Goal: Transaction & Acquisition: Book appointment/travel/reservation

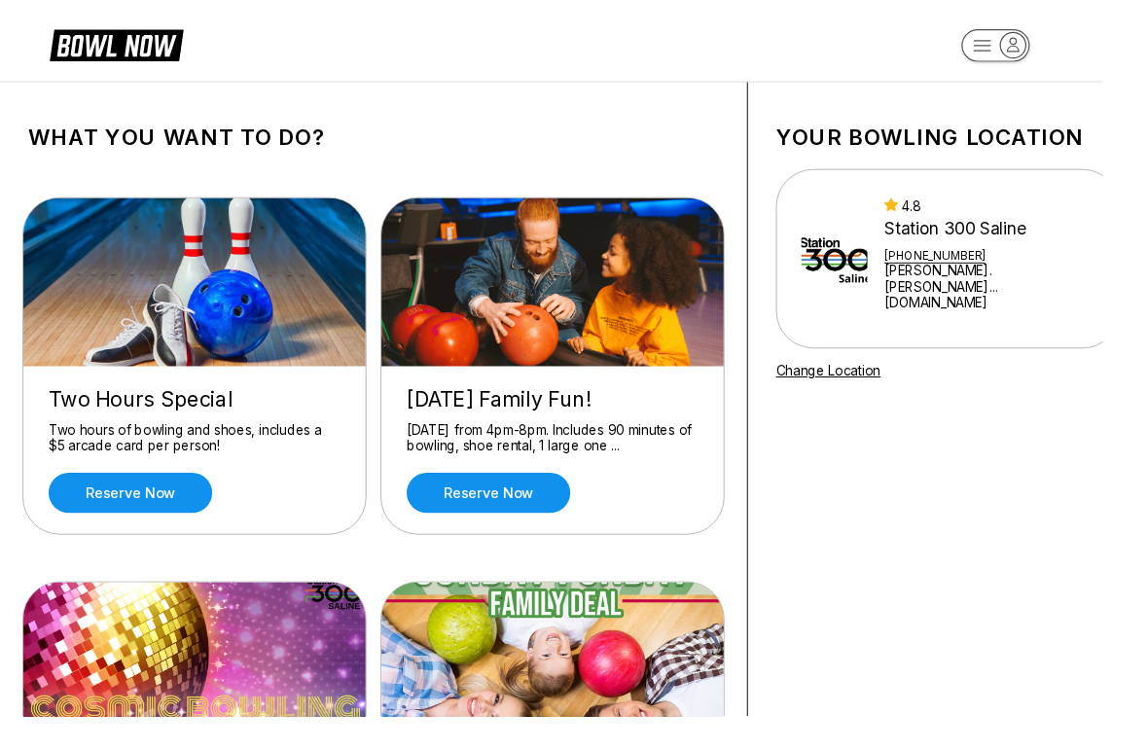
click at [164, 516] on link "Reserve now" at bounding box center [136, 518] width 170 height 42
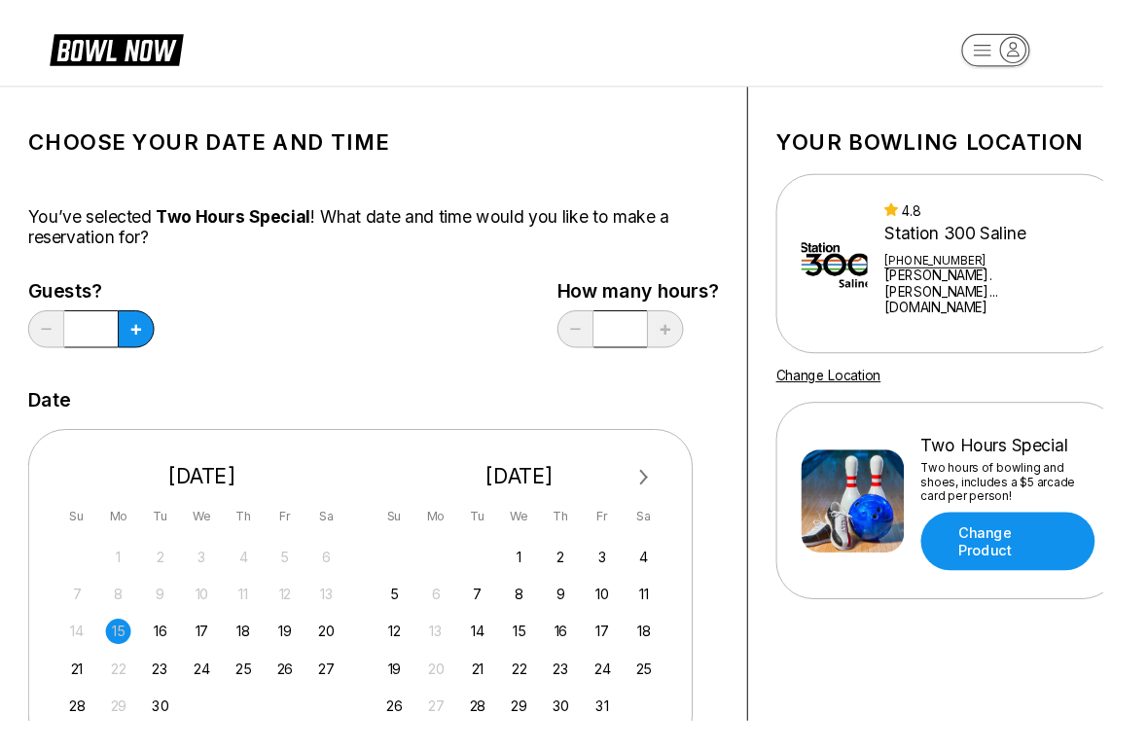
click at [306, 653] on div "19" at bounding box center [296, 657] width 26 height 26
click at [141, 343] on icon at bounding box center [141, 343] width 11 height 11
type input "*"
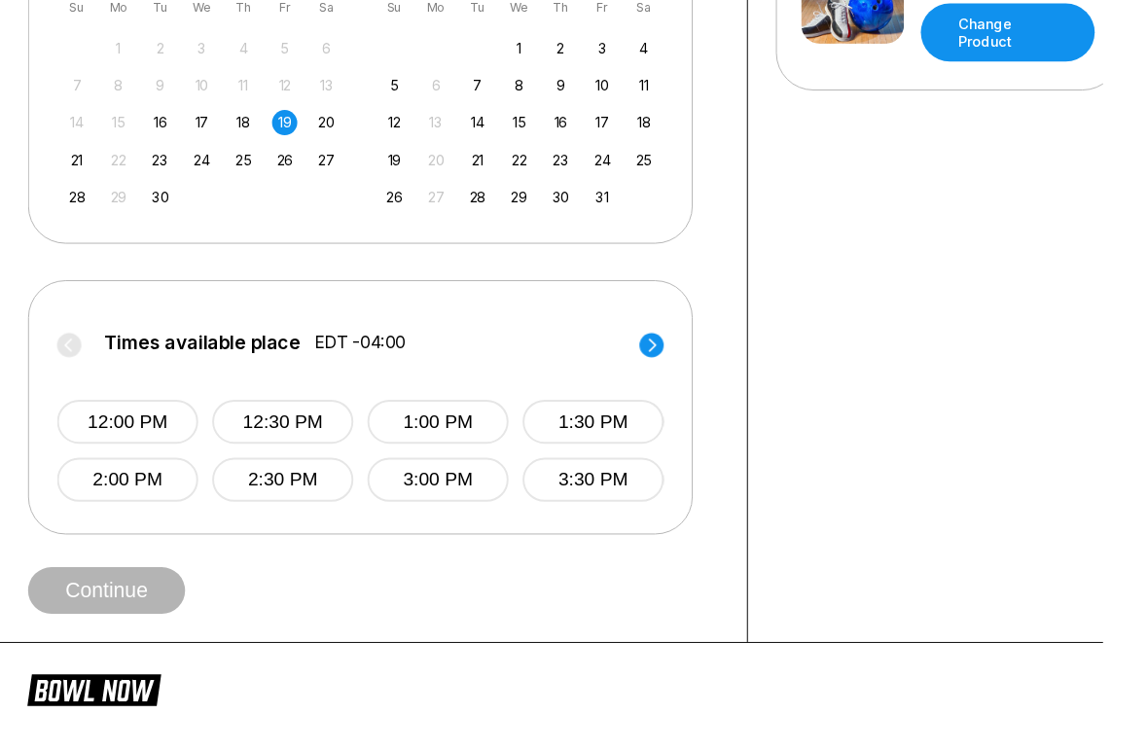
scroll to position [530, 0]
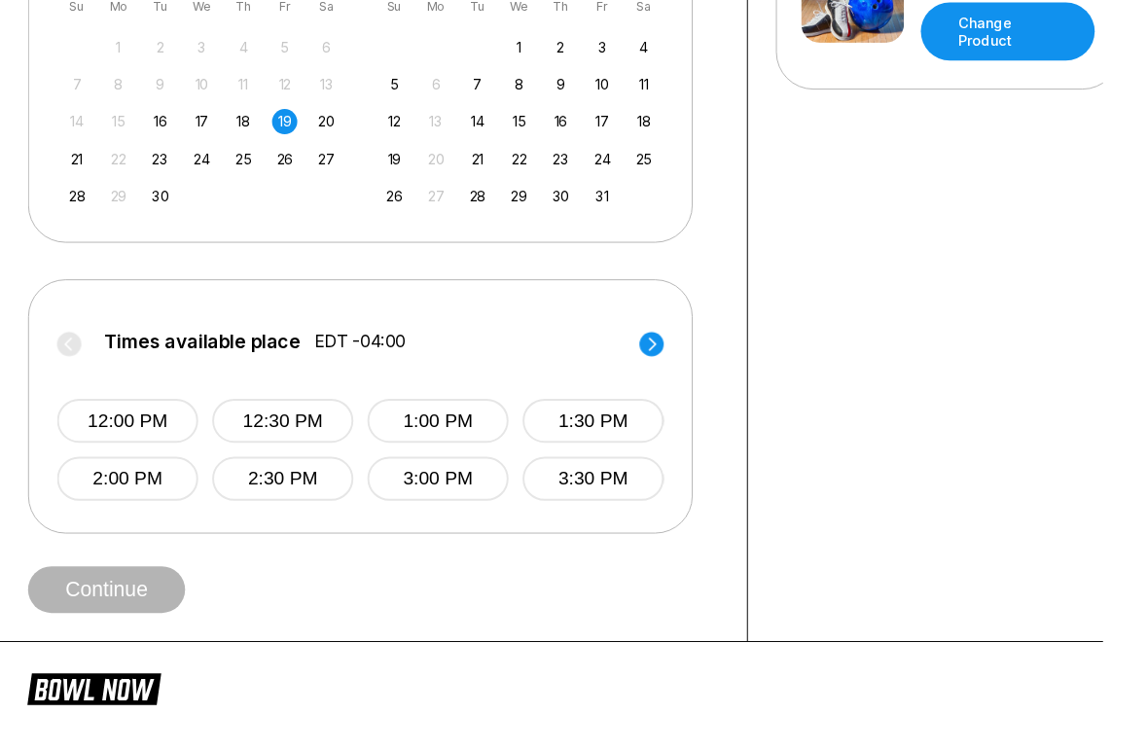
click at [150, 443] on button "12:00 PM" at bounding box center [132, 439] width 147 height 46
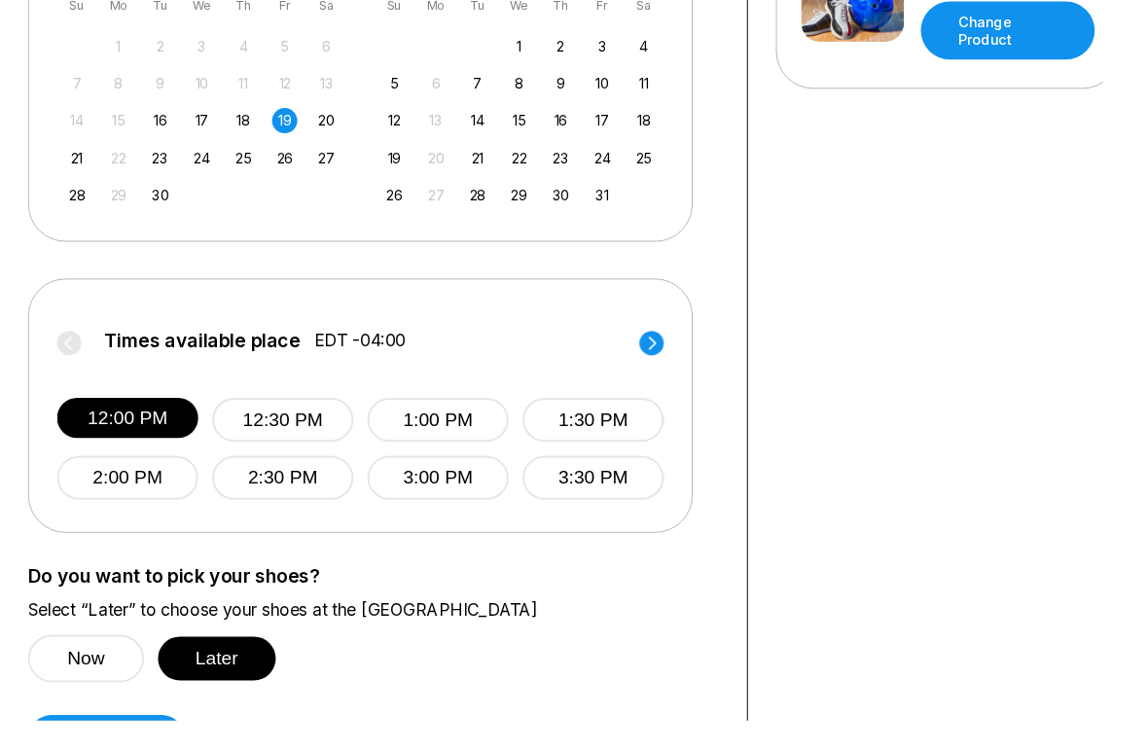
click at [246, 695] on button "Later" at bounding box center [225, 686] width 123 height 46
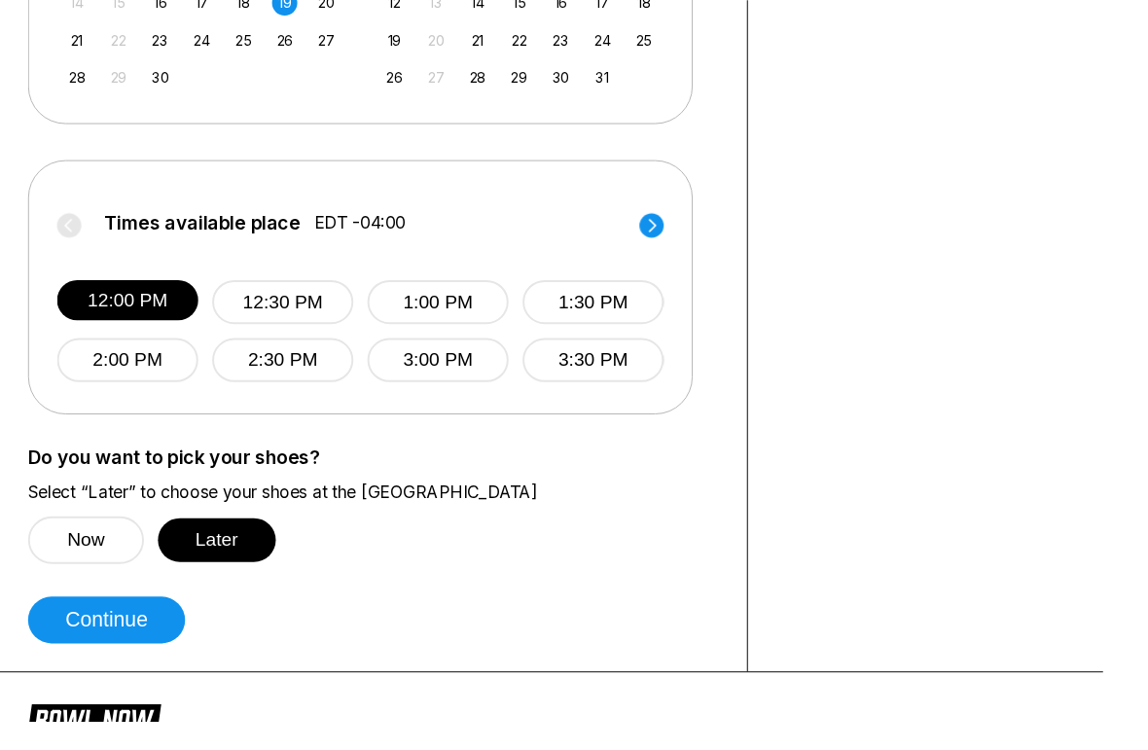
click at [142, 646] on button "Continue" at bounding box center [110, 645] width 163 height 49
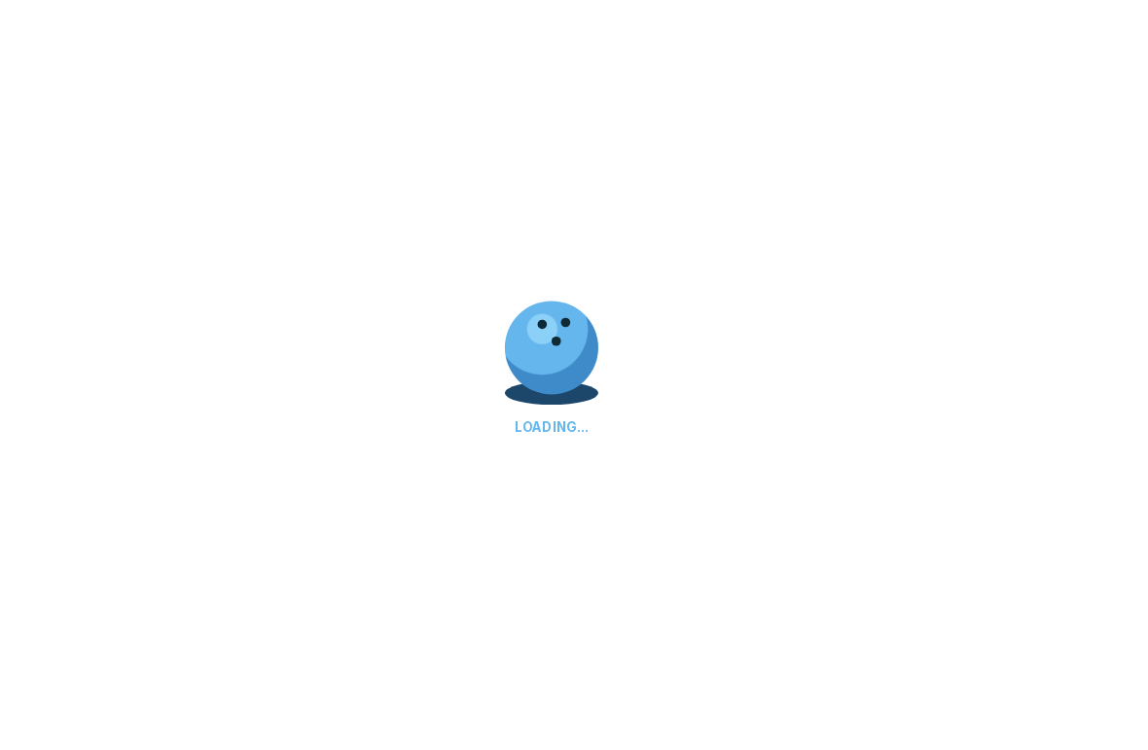
select select "**"
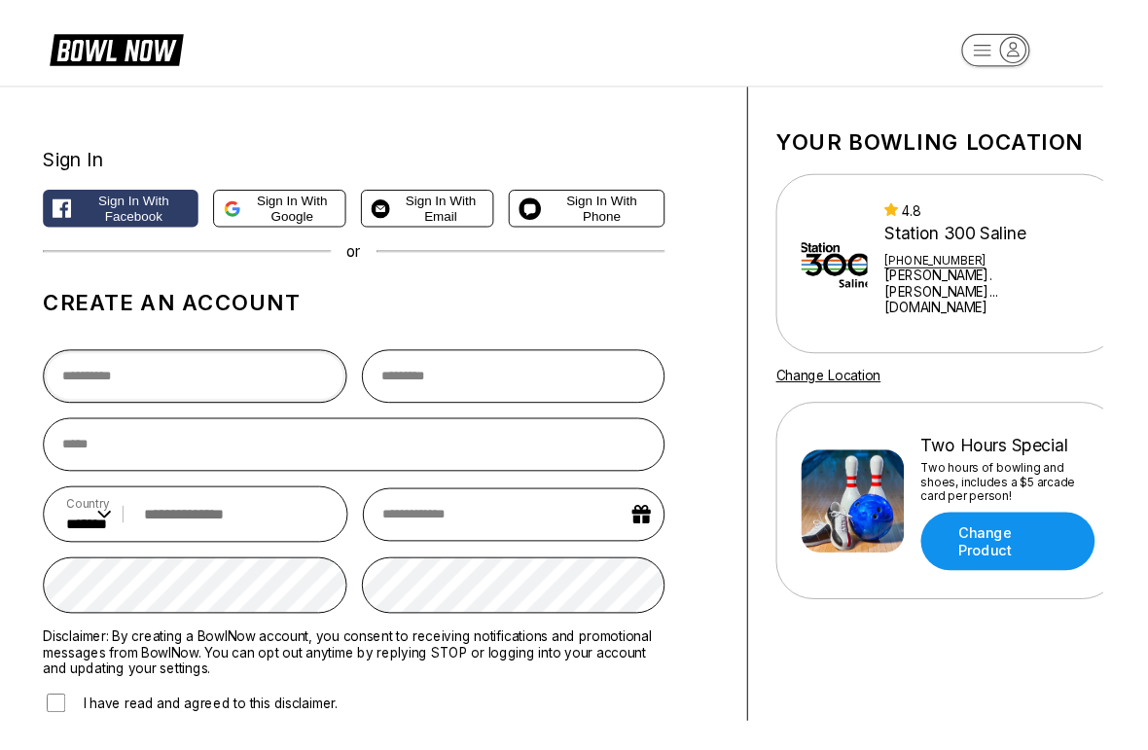
click at [287, 397] on input "text" at bounding box center [203, 391] width 316 height 55
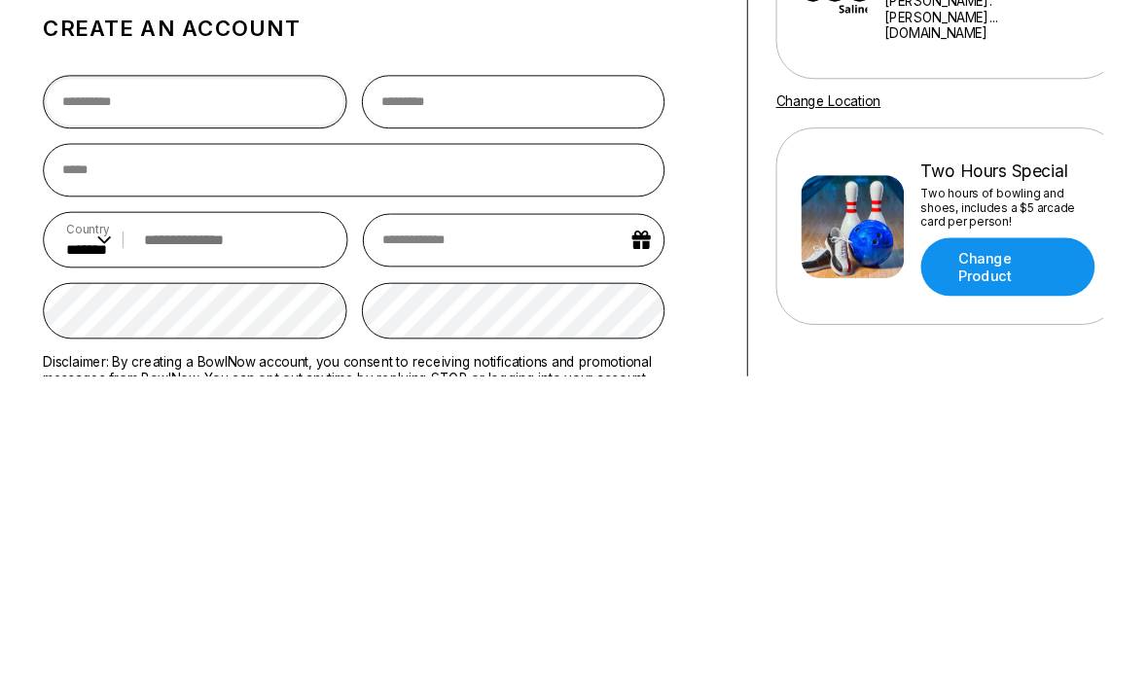
type input "**********"
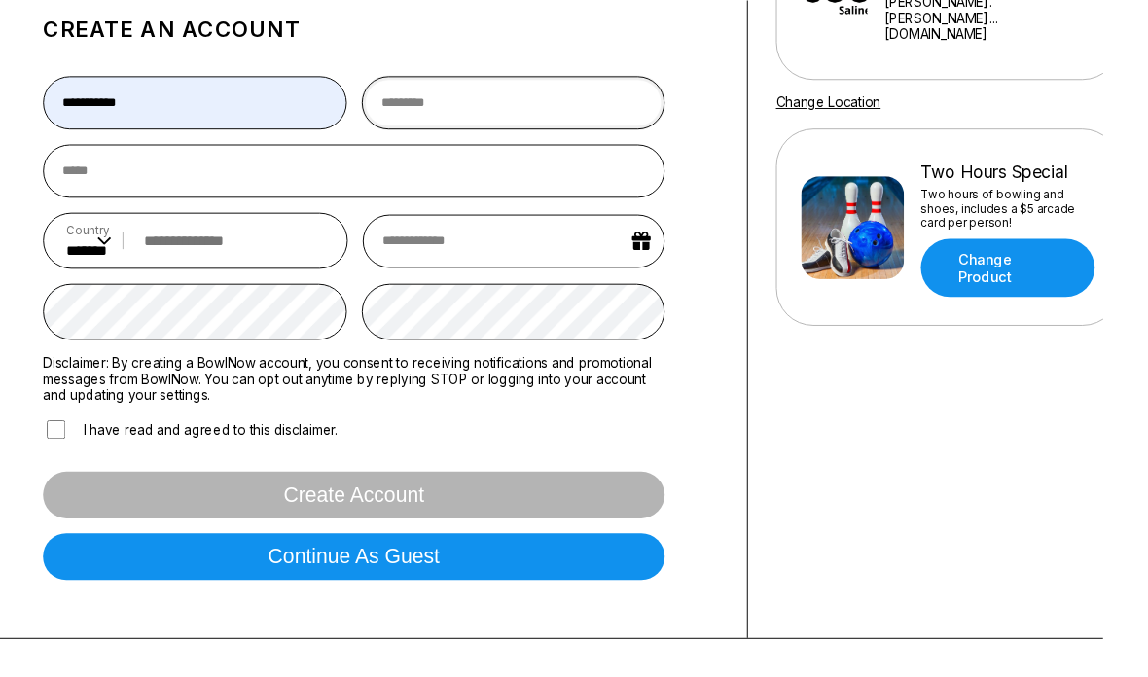
type input "******"
type input "**********"
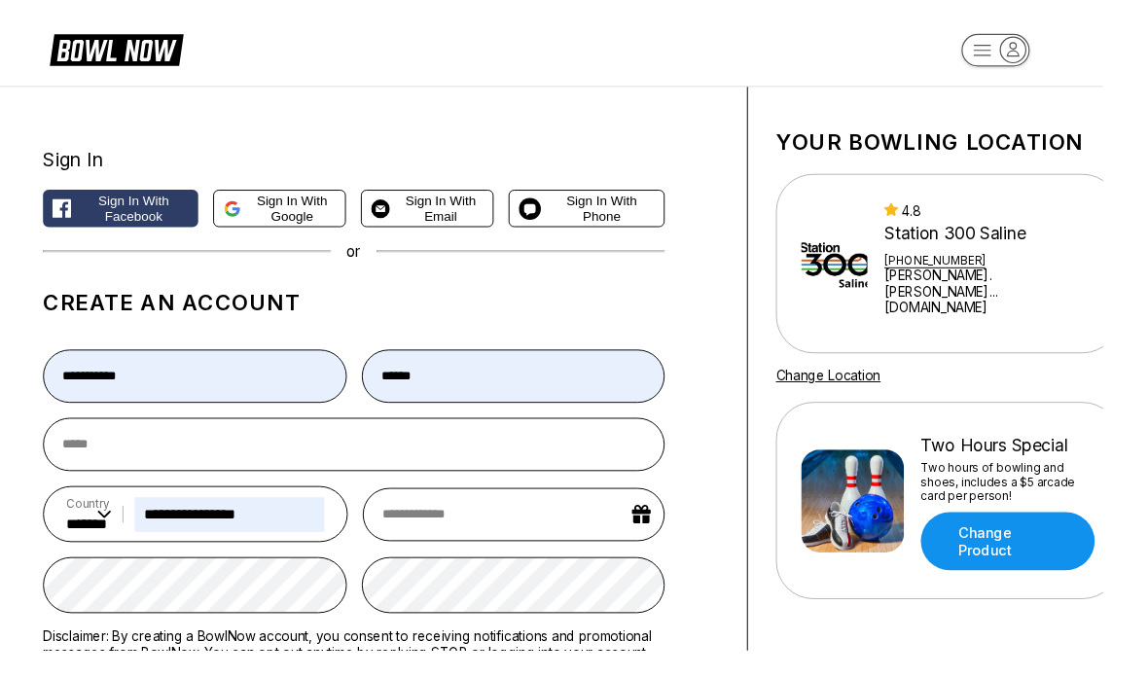
click at [306, 224] on span "Sign in with Google" at bounding box center [304, 216] width 91 height 31
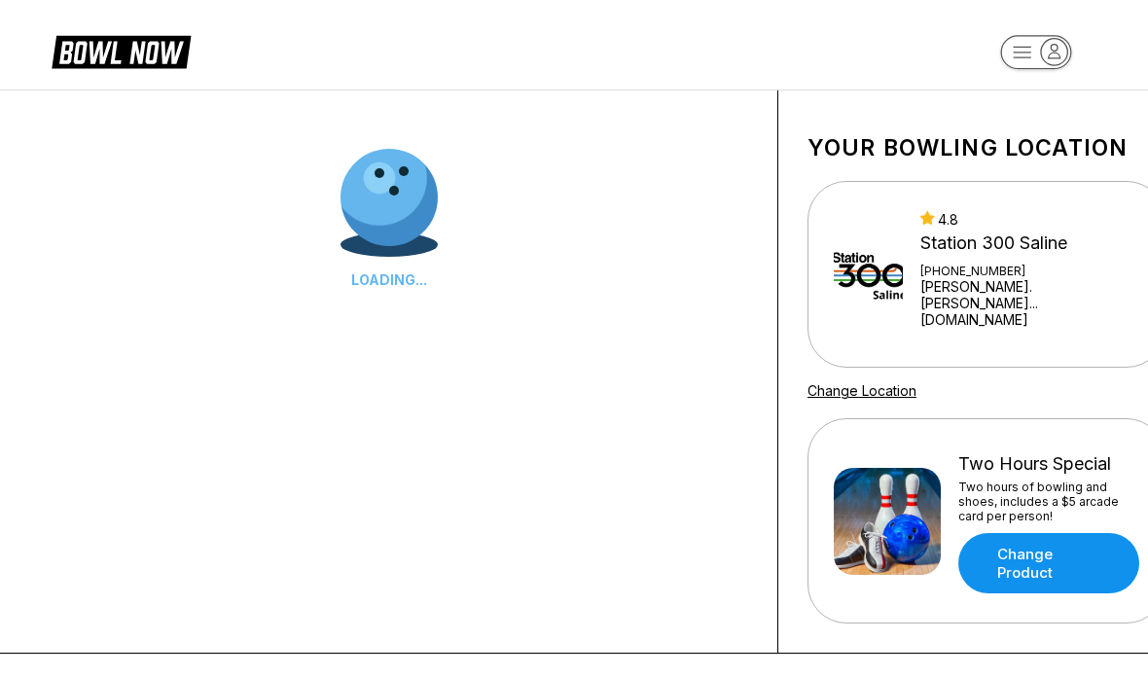
scroll to position [5, 0]
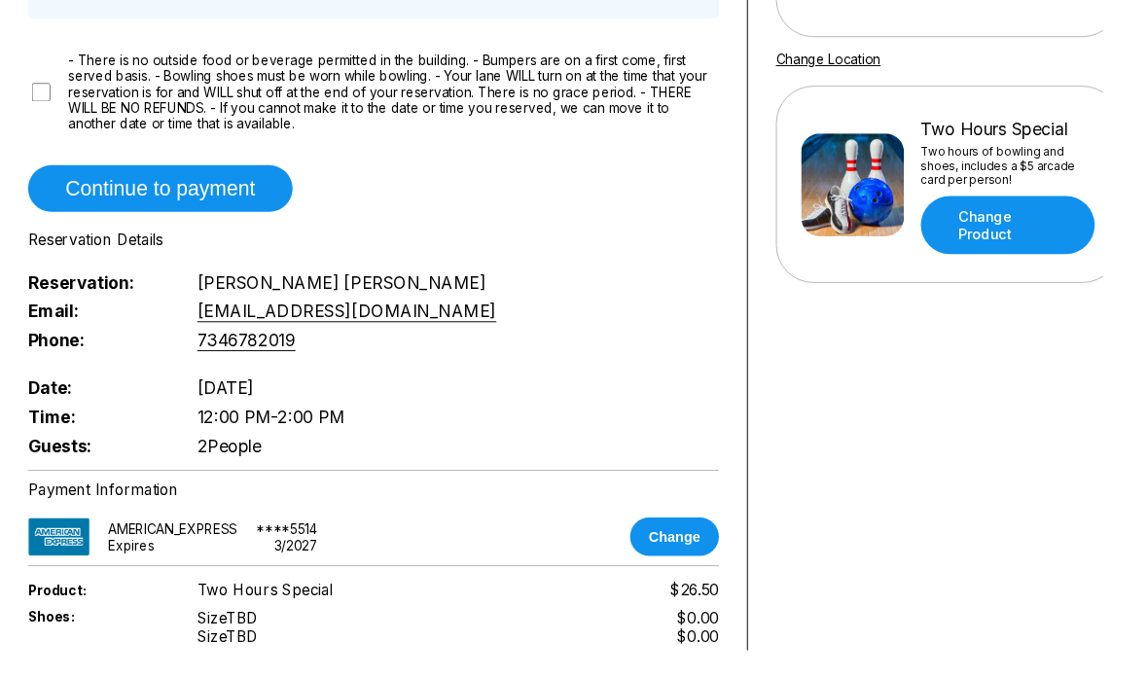
scroll to position [331, 0]
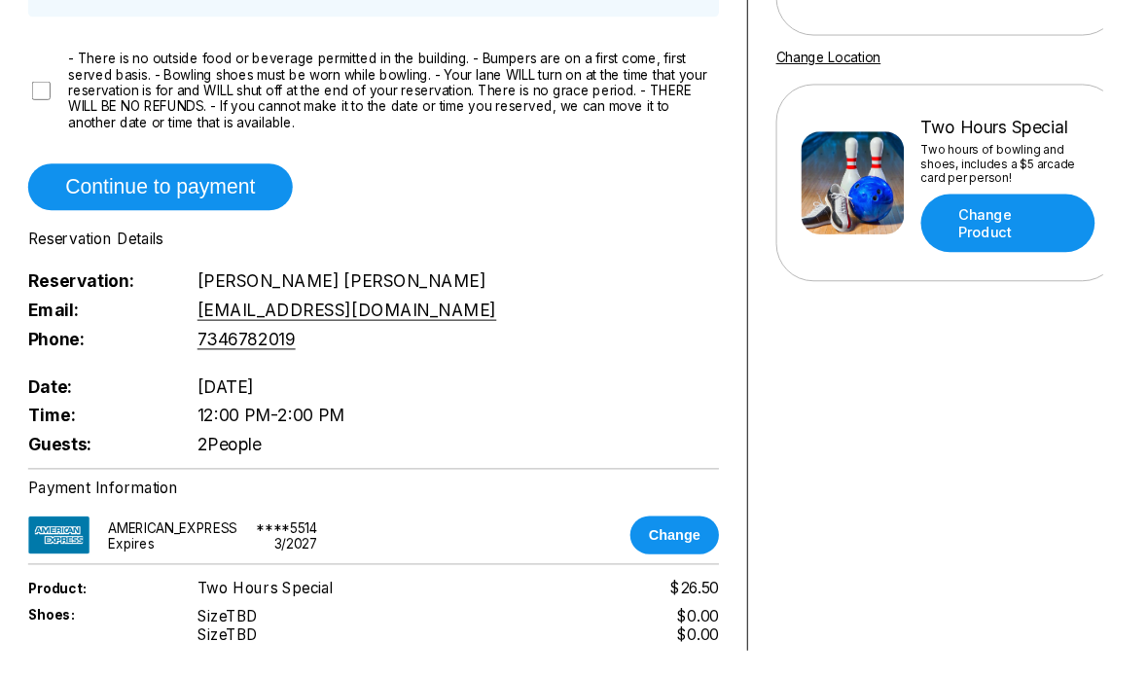
click at [255, 189] on button "Continue to payment" at bounding box center [166, 194] width 275 height 49
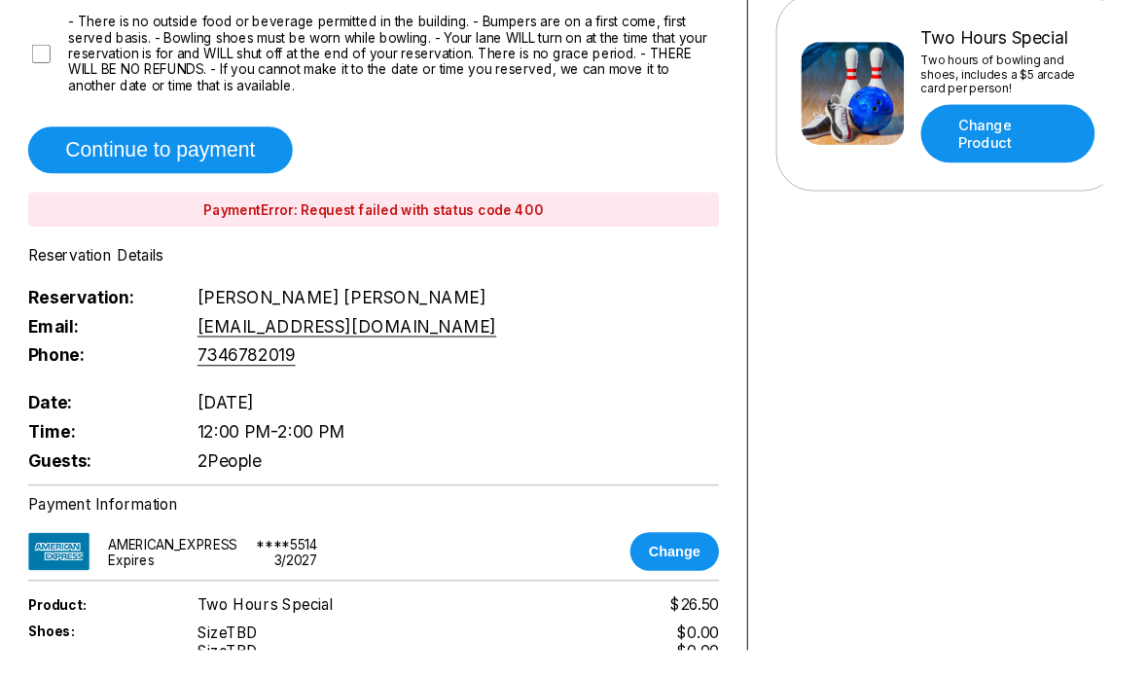
scroll to position [440, 0]
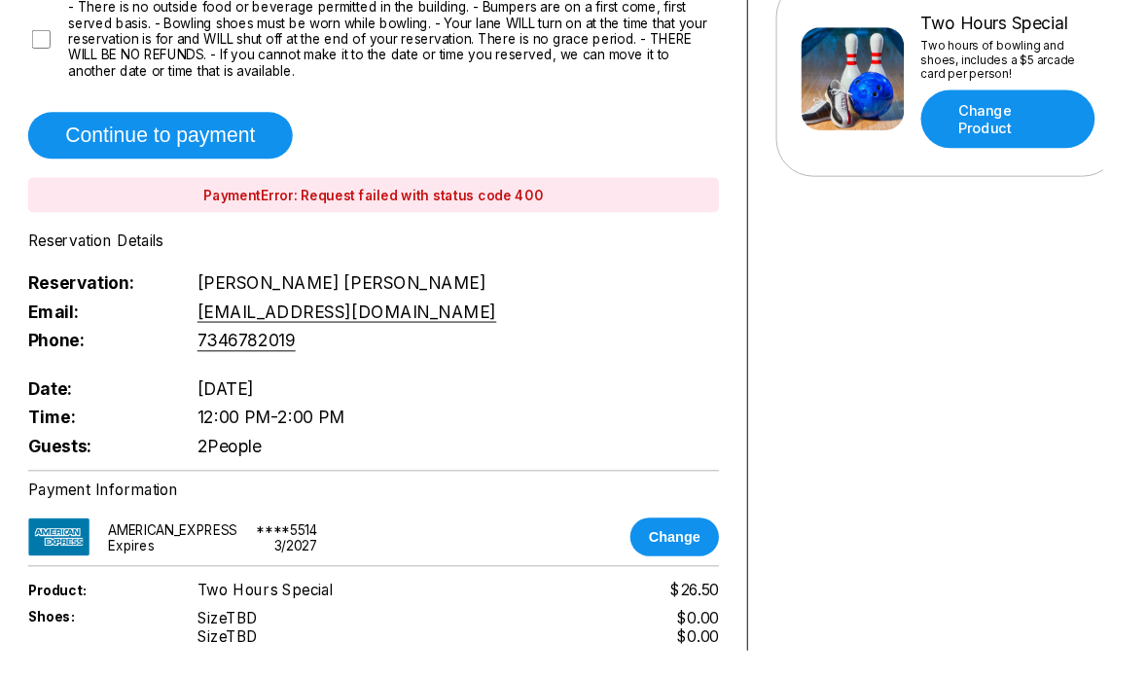
click at [705, 564] on button "Change" at bounding box center [702, 559] width 92 height 40
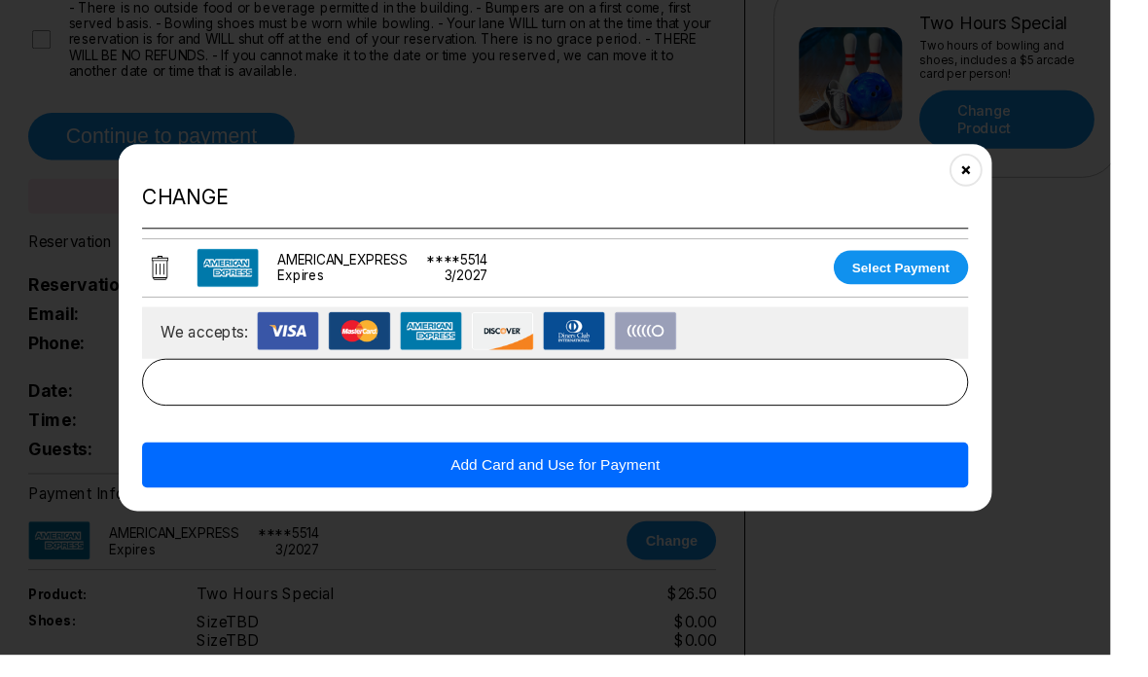
click at [478, 362] on img at bounding box center [446, 342] width 64 height 40
click at [174, 290] on icon at bounding box center [166, 277] width 18 height 26
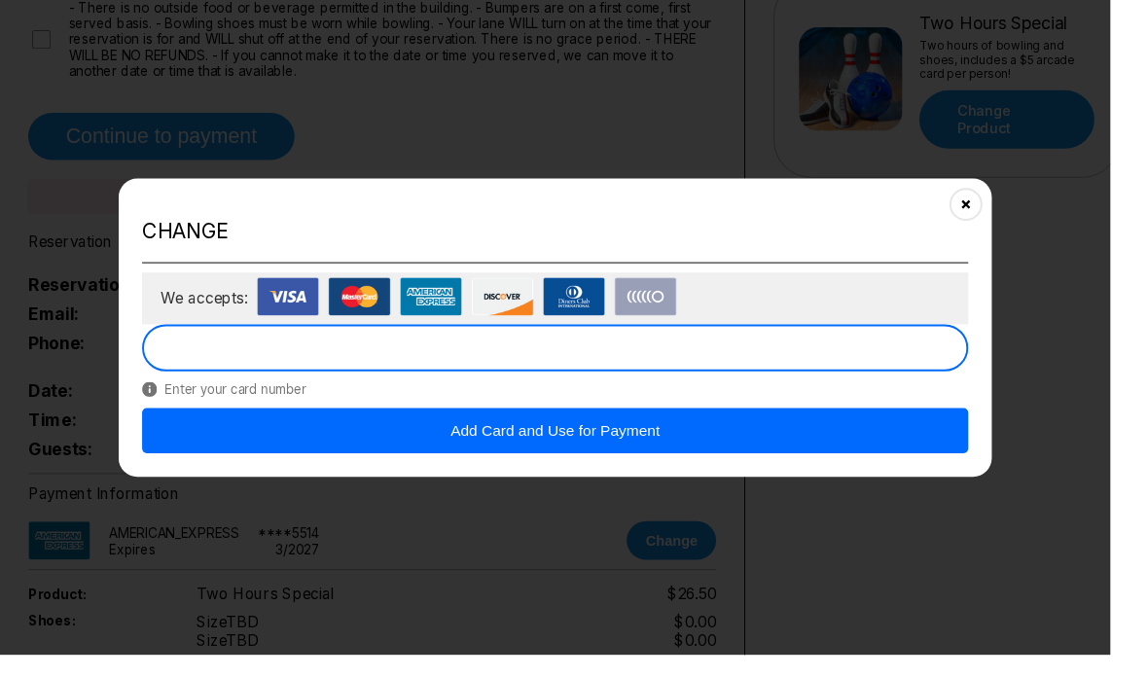
scroll to position [439, 0]
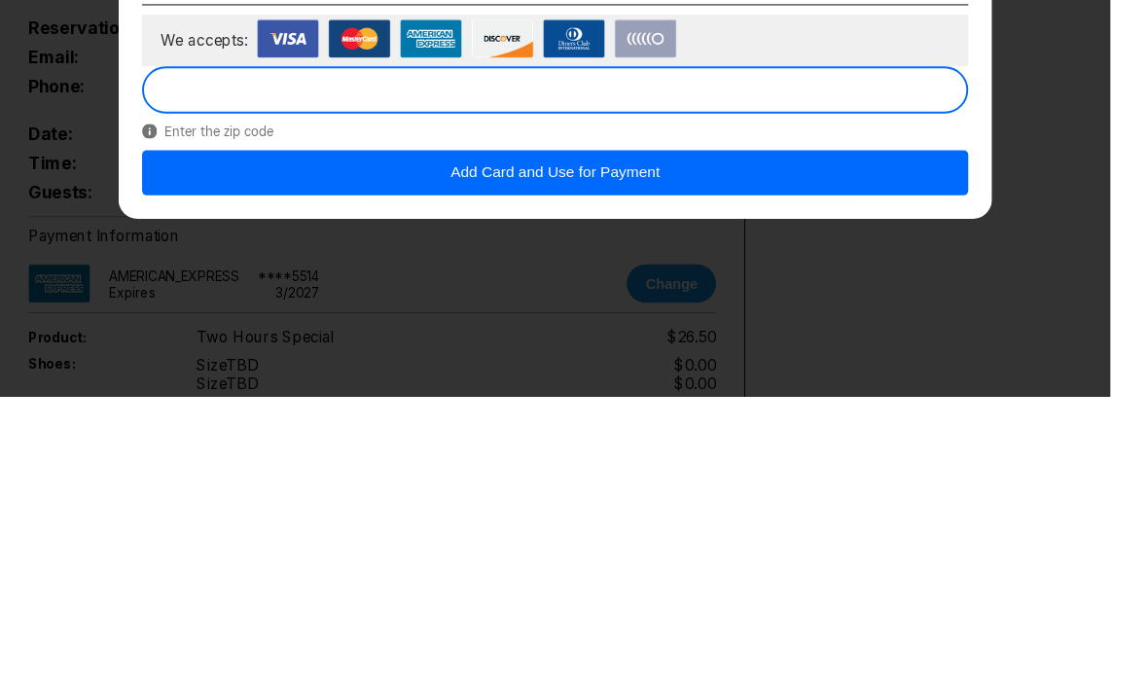
click at [671, 421] on button "Add Card and Use for Payment" at bounding box center [574, 444] width 854 height 47
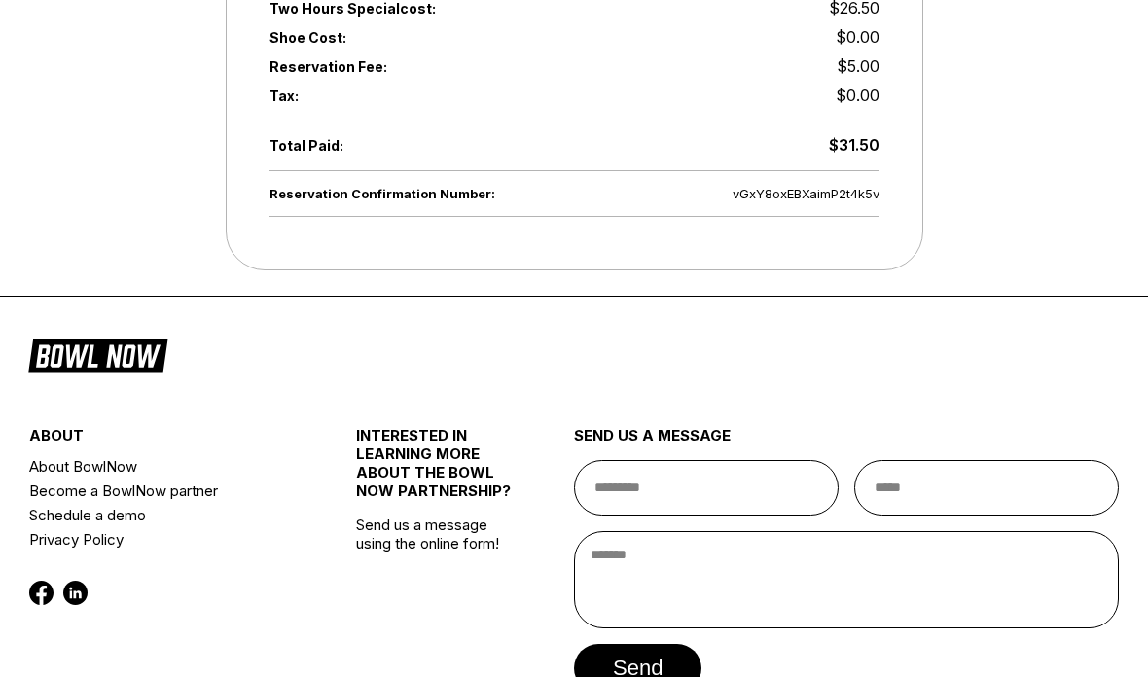
scroll to position [900, 0]
